Goal: Information Seeking & Learning: Learn about a topic

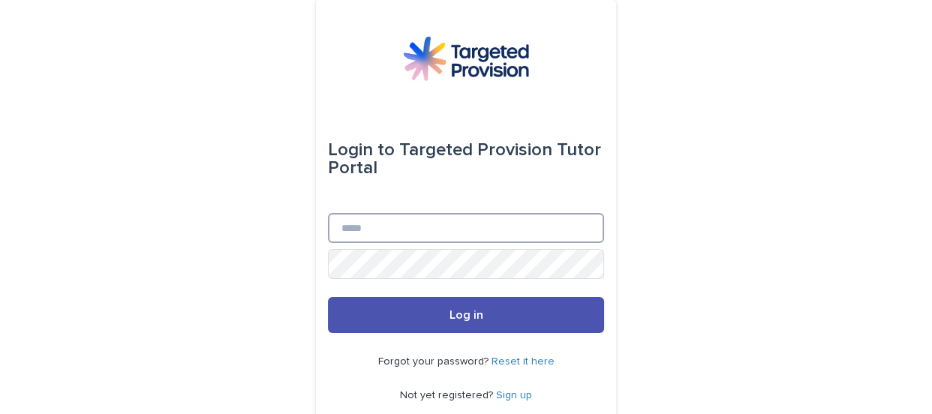
click at [417, 232] on input "Email" at bounding box center [466, 228] width 276 height 30
type input "**********"
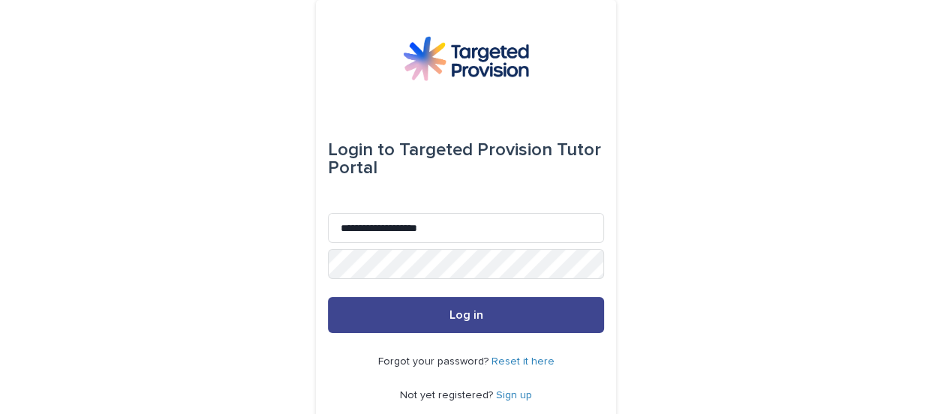
click at [506, 310] on button "Log in" at bounding box center [466, 315] width 276 height 36
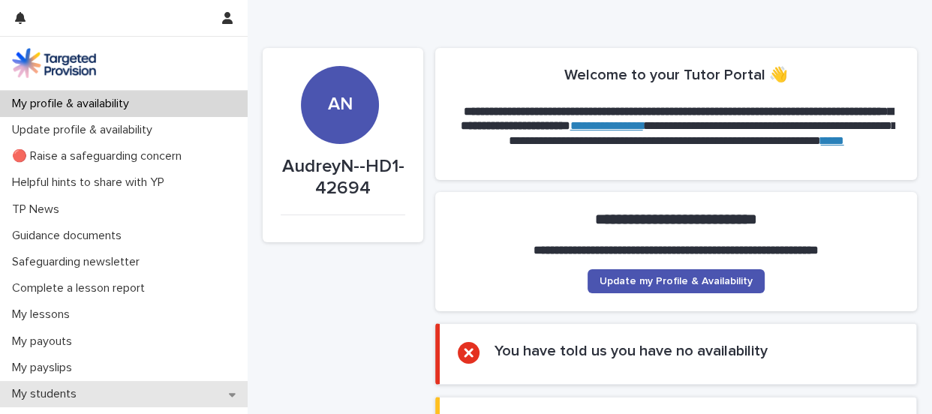
click at [65, 391] on p "My students" at bounding box center [47, 394] width 83 height 14
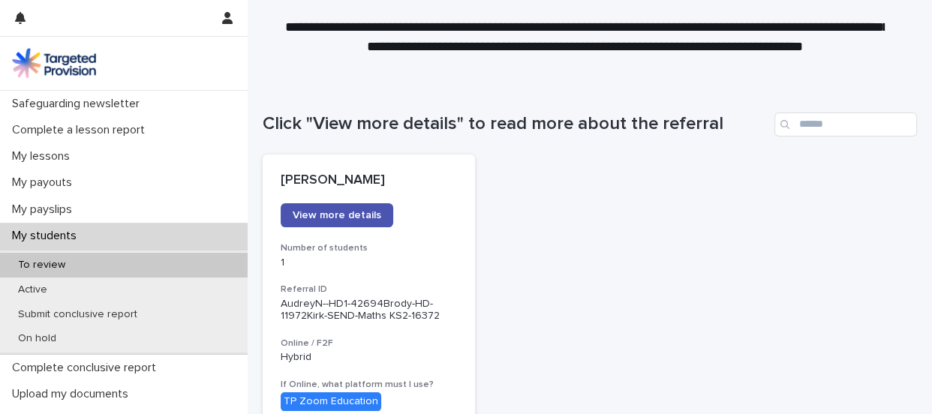
scroll to position [166, 0]
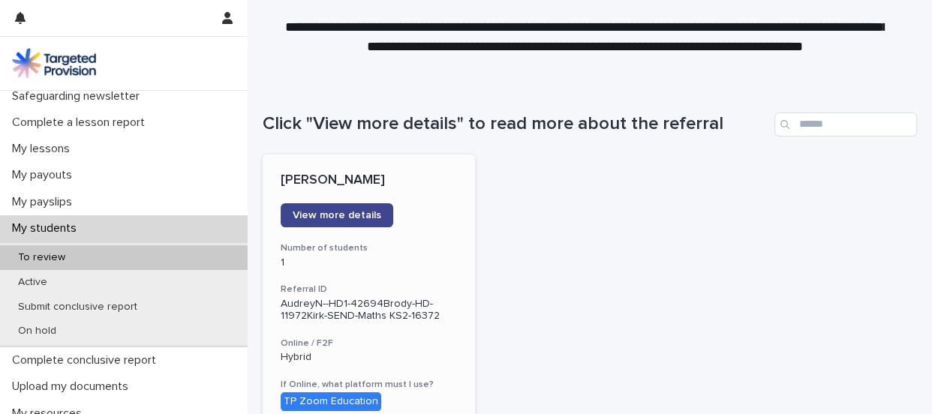
click at [332, 211] on span "View more details" at bounding box center [337, 215] width 89 height 11
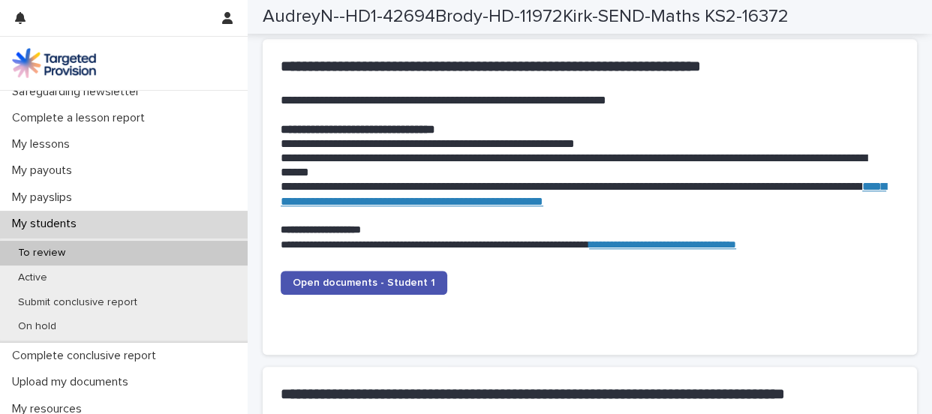
scroll to position [1500, 0]
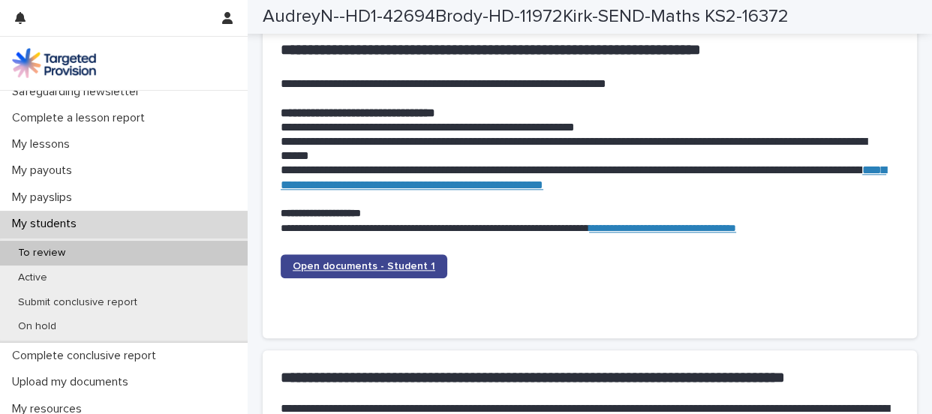
click at [304, 261] on span "Open documents - Student 1" at bounding box center [364, 266] width 143 height 11
click at [398, 264] on span "Open documents - Student 1" at bounding box center [364, 266] width 143 height 11
click at [336, 261] on span "Open documents - Student 1" at bounding box center [364, 266] width 143 height 11
click at [412, 263] on span "Open documents - Student 1" at bounding box center [364, 266] width 143 height 11
click at [326, 262] on span "Open documents - Student 1" at bounding box center [364, 266] width 143 height 11
